Goal: Find specific page/section: Find specific page/section

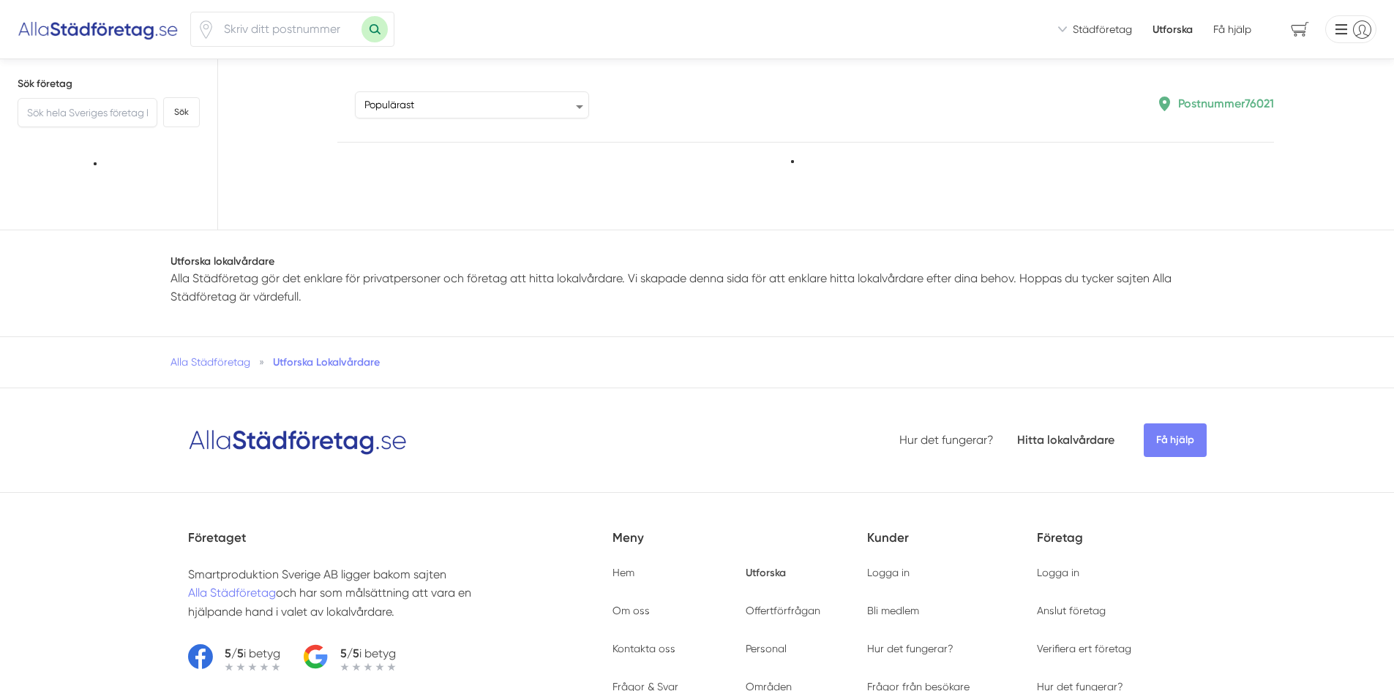
type input "76021"
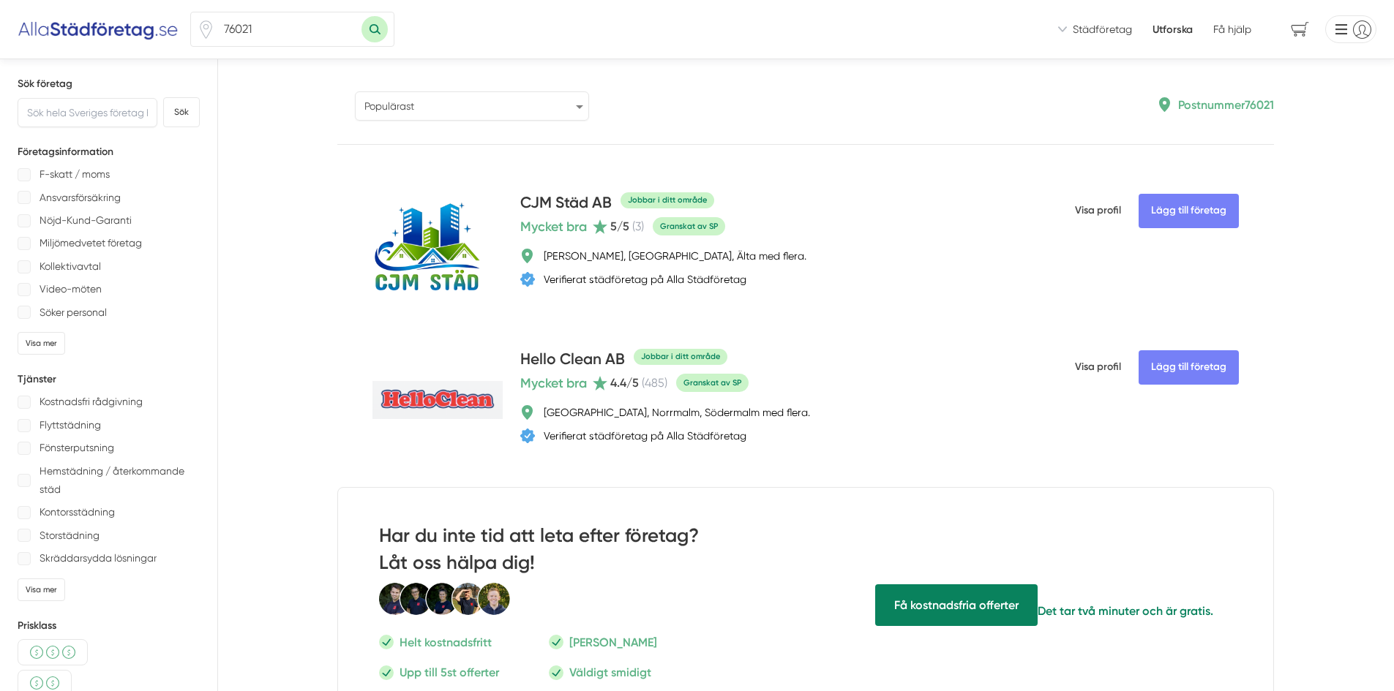
click at [397, 109] on select "Populärast Högst omdöme Flest omdömen Senaste uppdaterade Nyaste företaget på A…" at bounding box center [472, 105] width 234 height 29
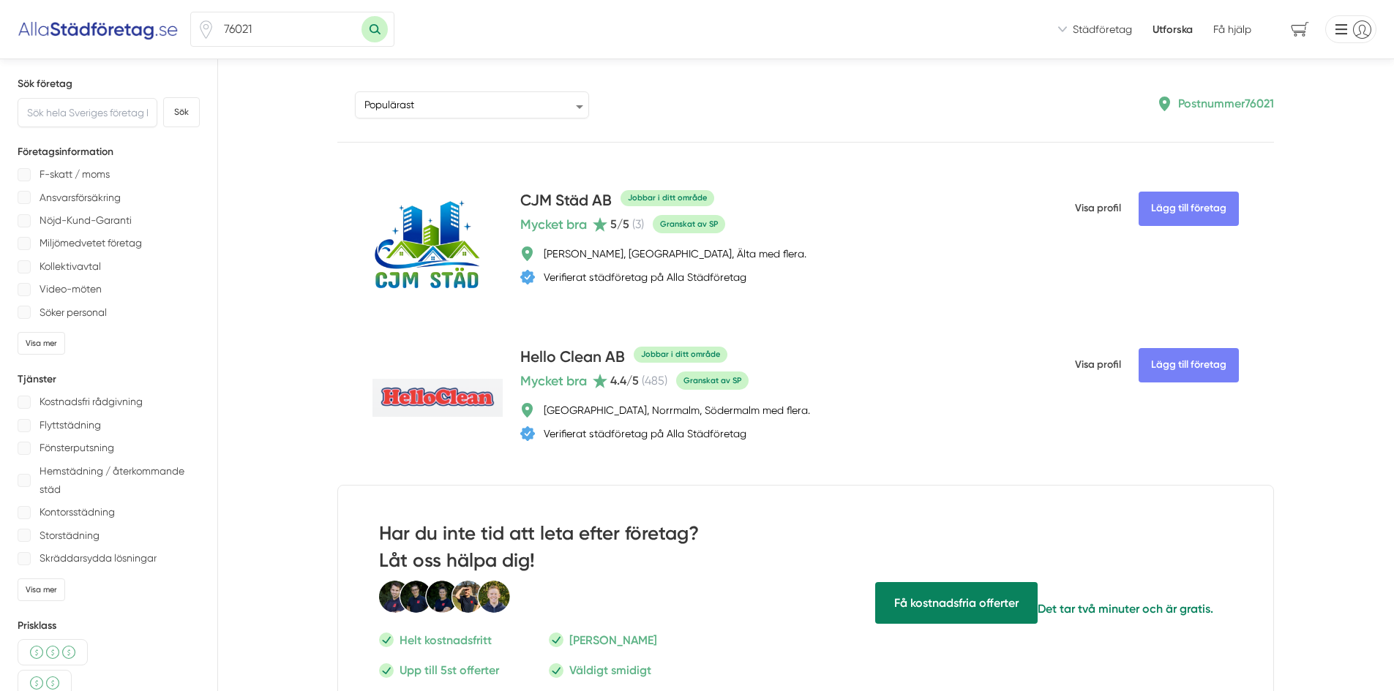
click at [372, 21] on button "Sök med postnummer" at bounding box center [374, 29] width 26 height 26
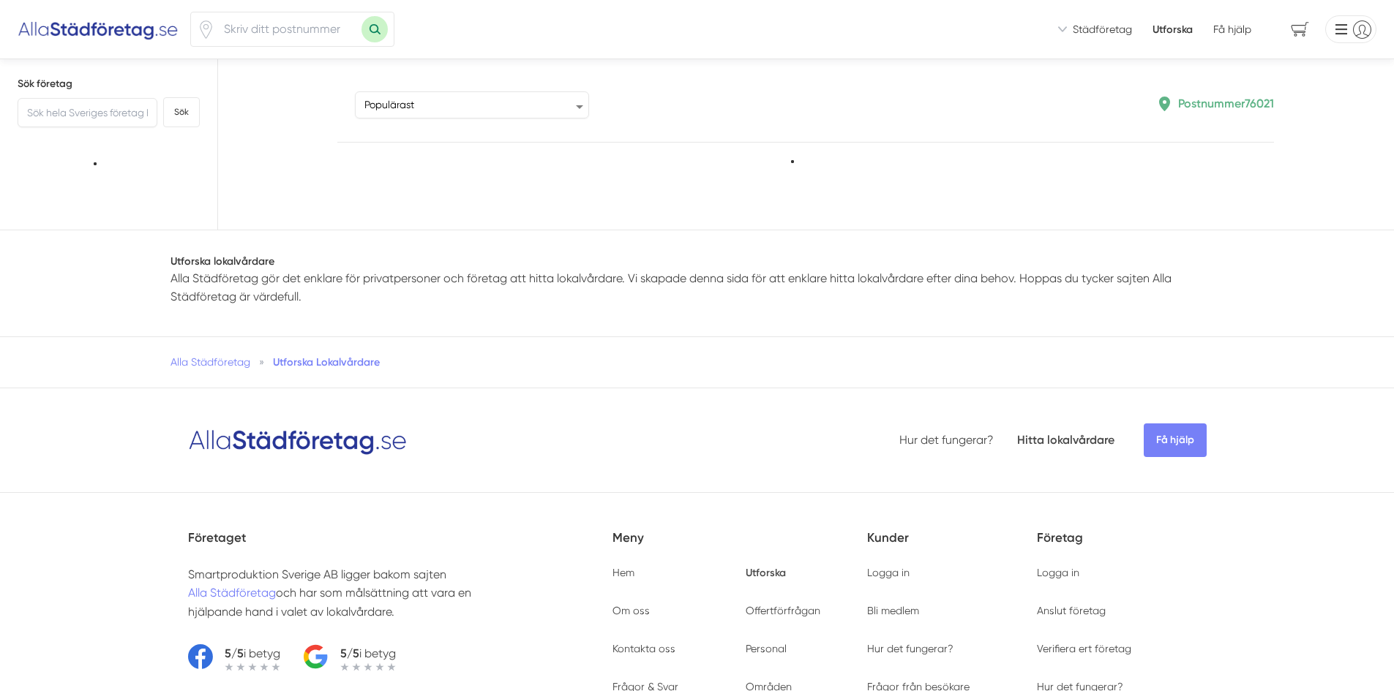
type input "76021"
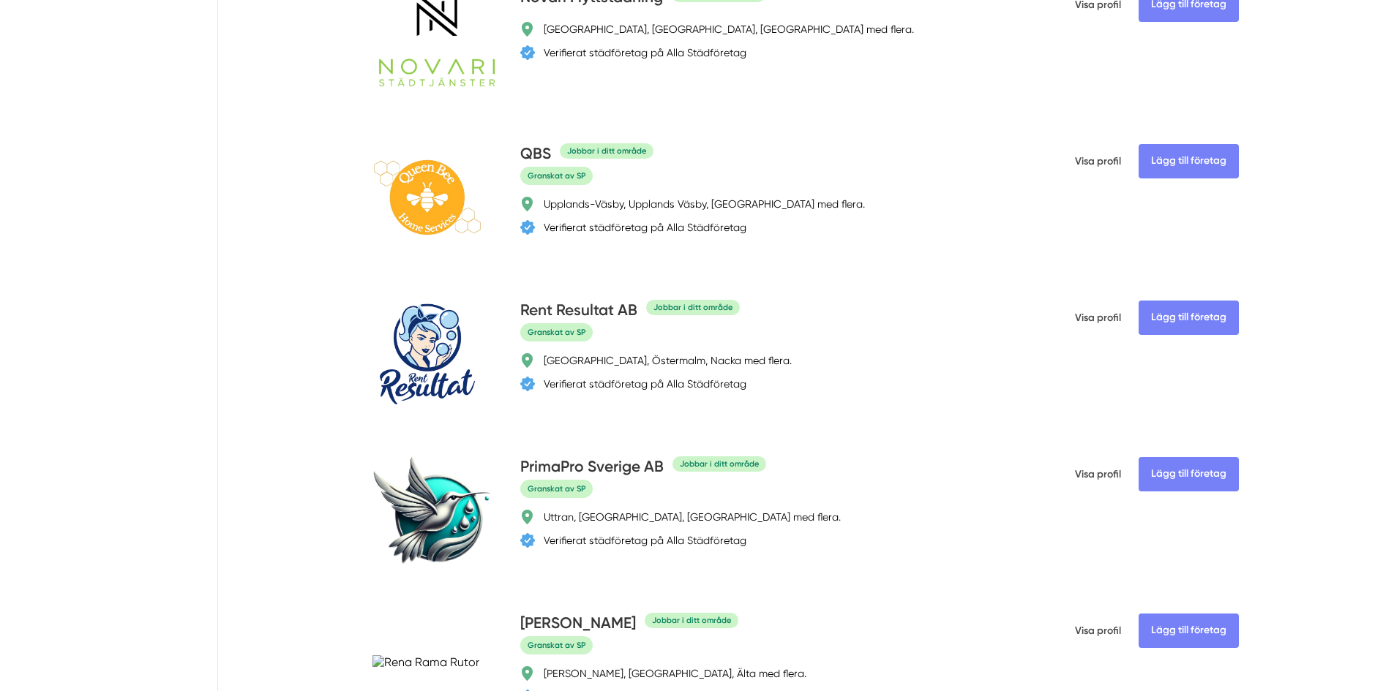
scroll to position [2268, 0]
